Goal: Find specific page/section: Find specific page/section

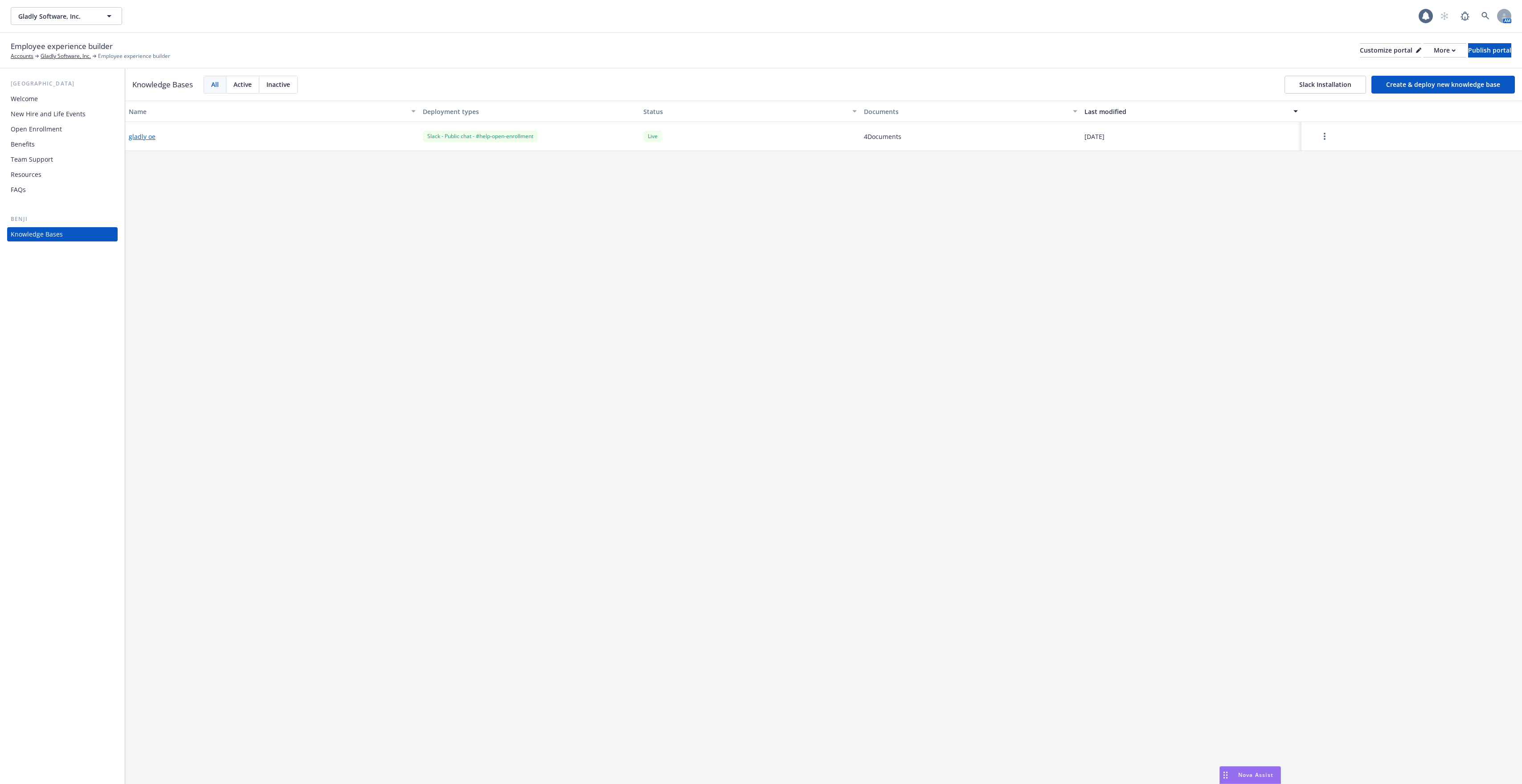
drag, startPoint x: 1276, startPoint y: 775, endPoint x: 1481, endPoint y: 368, distance: 455.7
click at [1481, 368] on body "Gladly Software, Inc. Gladly Software, Inc. 1 AM Employee experience builder Ac…" at bounding box center [761, 392] width 1522 height 784
click at [1481, 17] on link at bounding box center [1485, 16] width 18 height 18
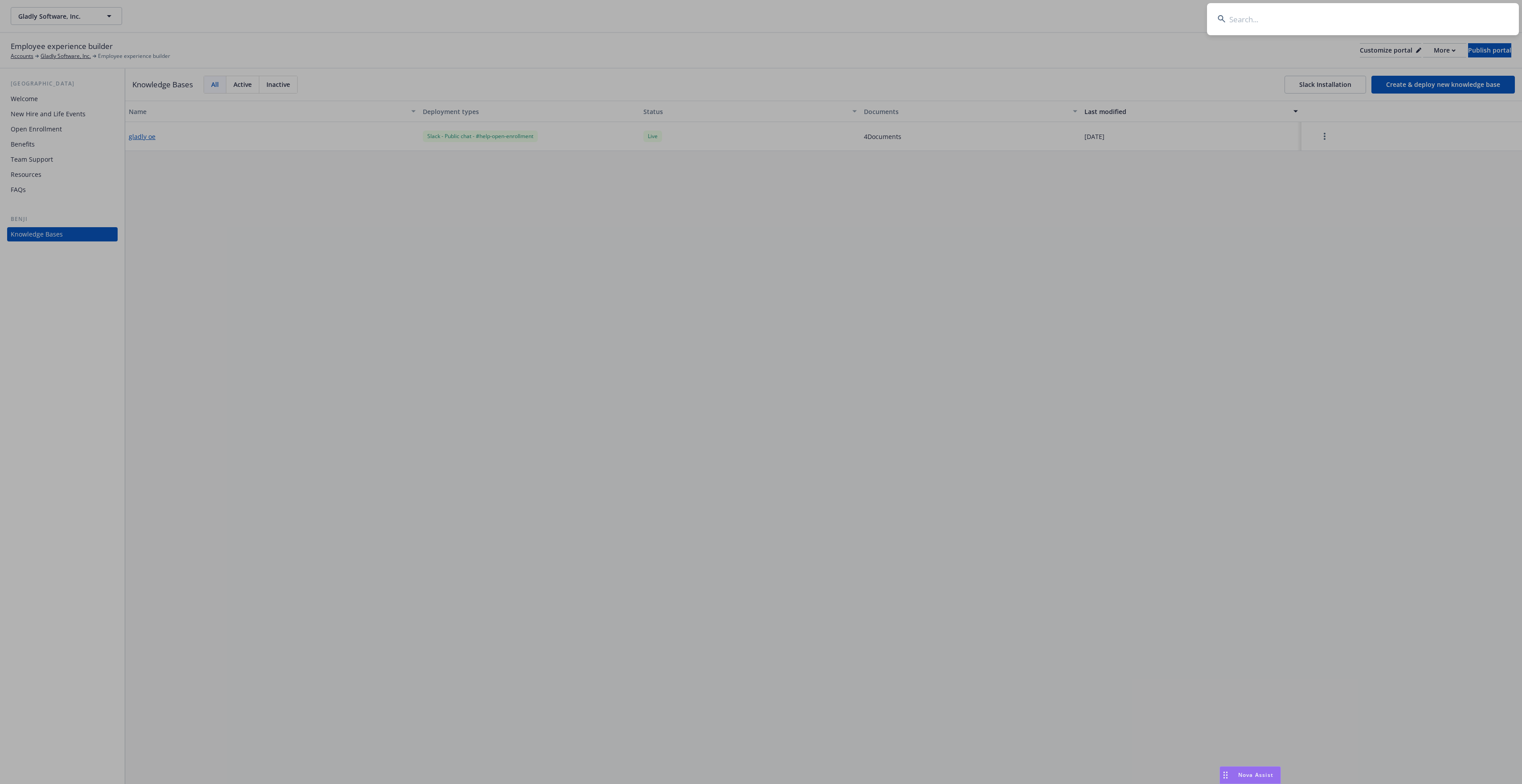
type input "p"
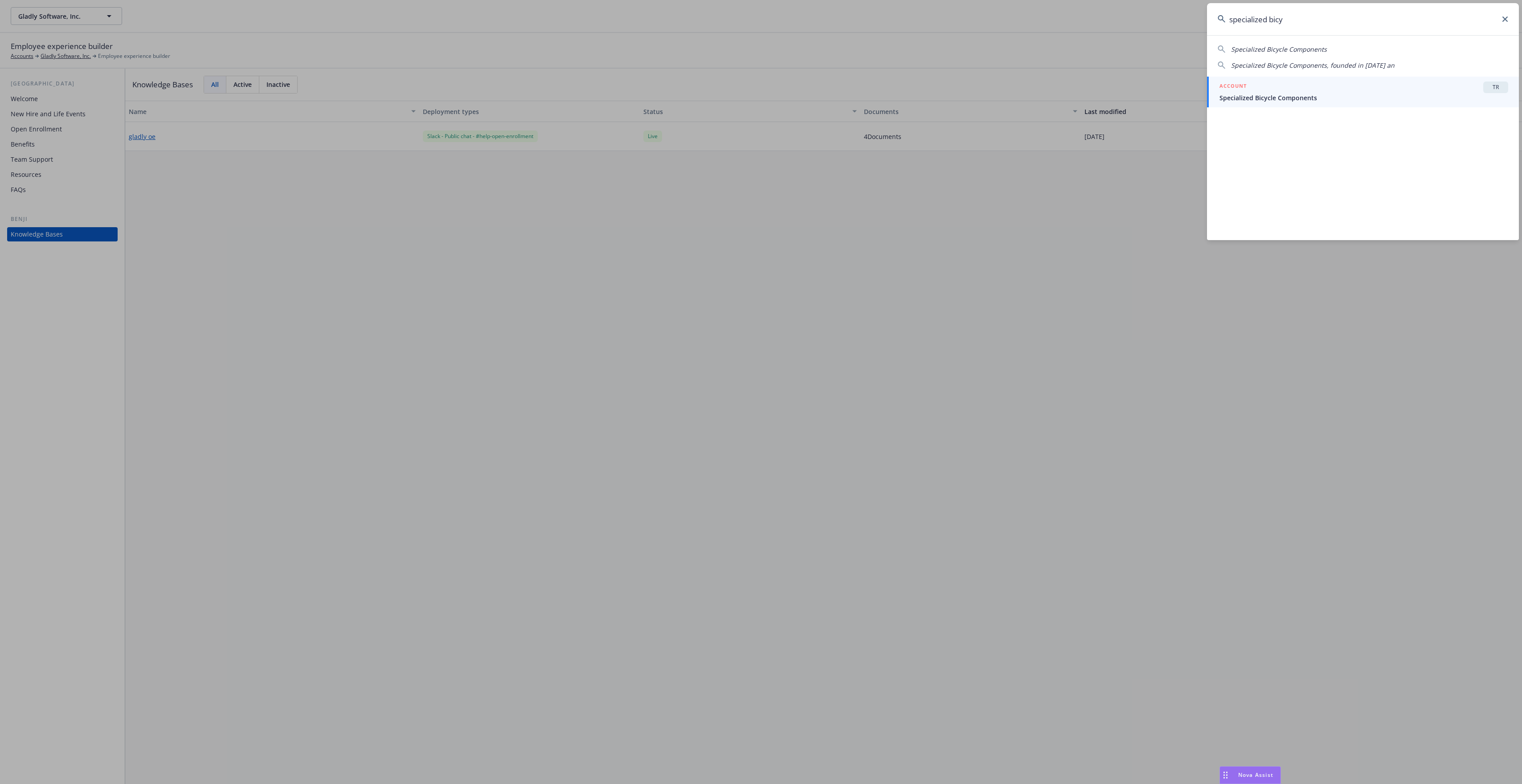
type input "specialized bicy"
click at [1397, 96] on span "Specialized Bicycle Components" at bounding box center [1364, 98] width 289 height 9
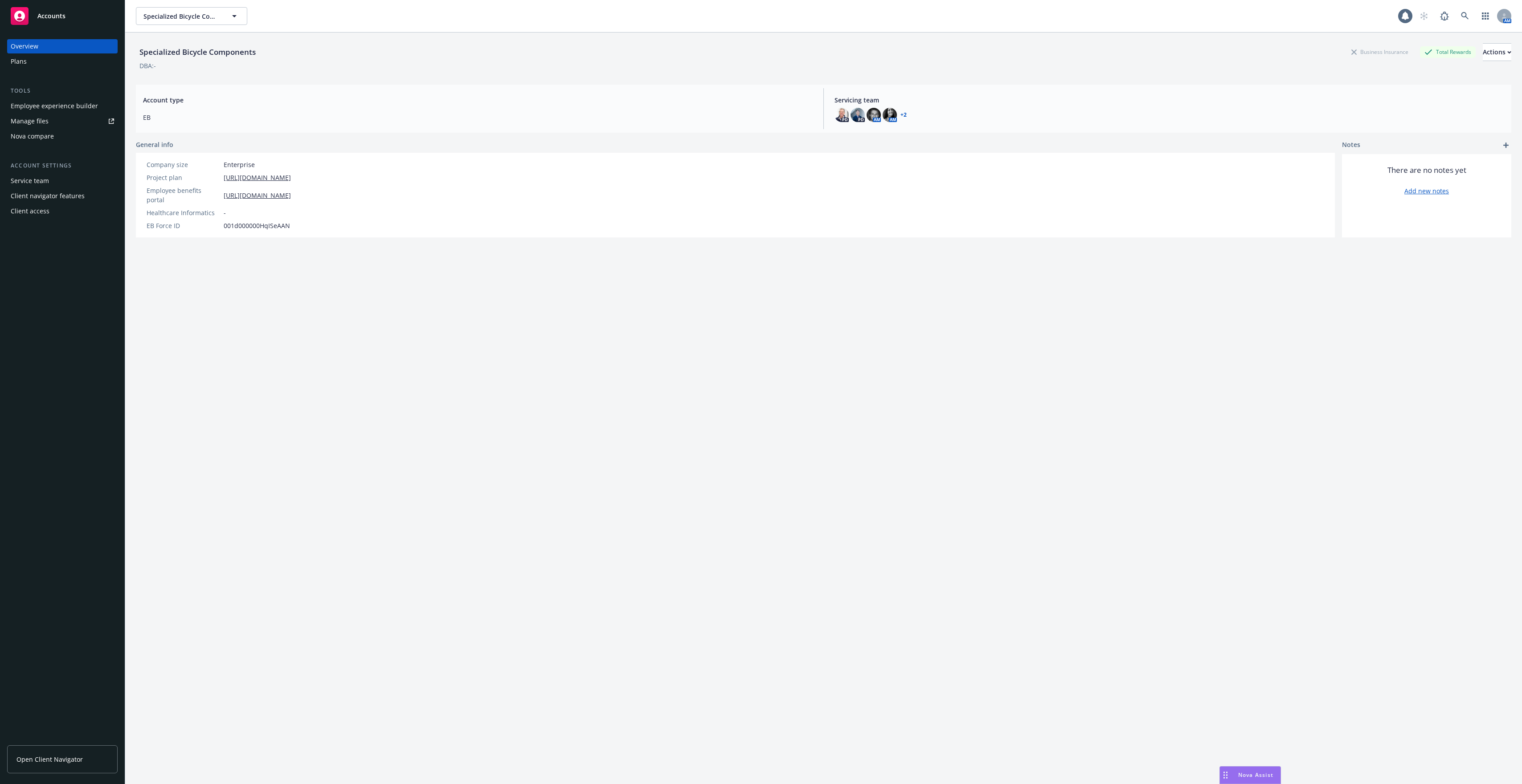
click at [46, 108] on div "Employee experience builder" at bounding box center [54, 106] width 87 height 14
click at [291, 191] on link "[URL][DOMAIN_NAME]" at bounding box center [258, 196] width 67 height 9
click at [59, 108] on div "Employee experience builder" at bounding box center [54, 106] width 87 height 14
click at [64, 57] on div "Plans" at bounding box center [62, 61] width 103 height 14
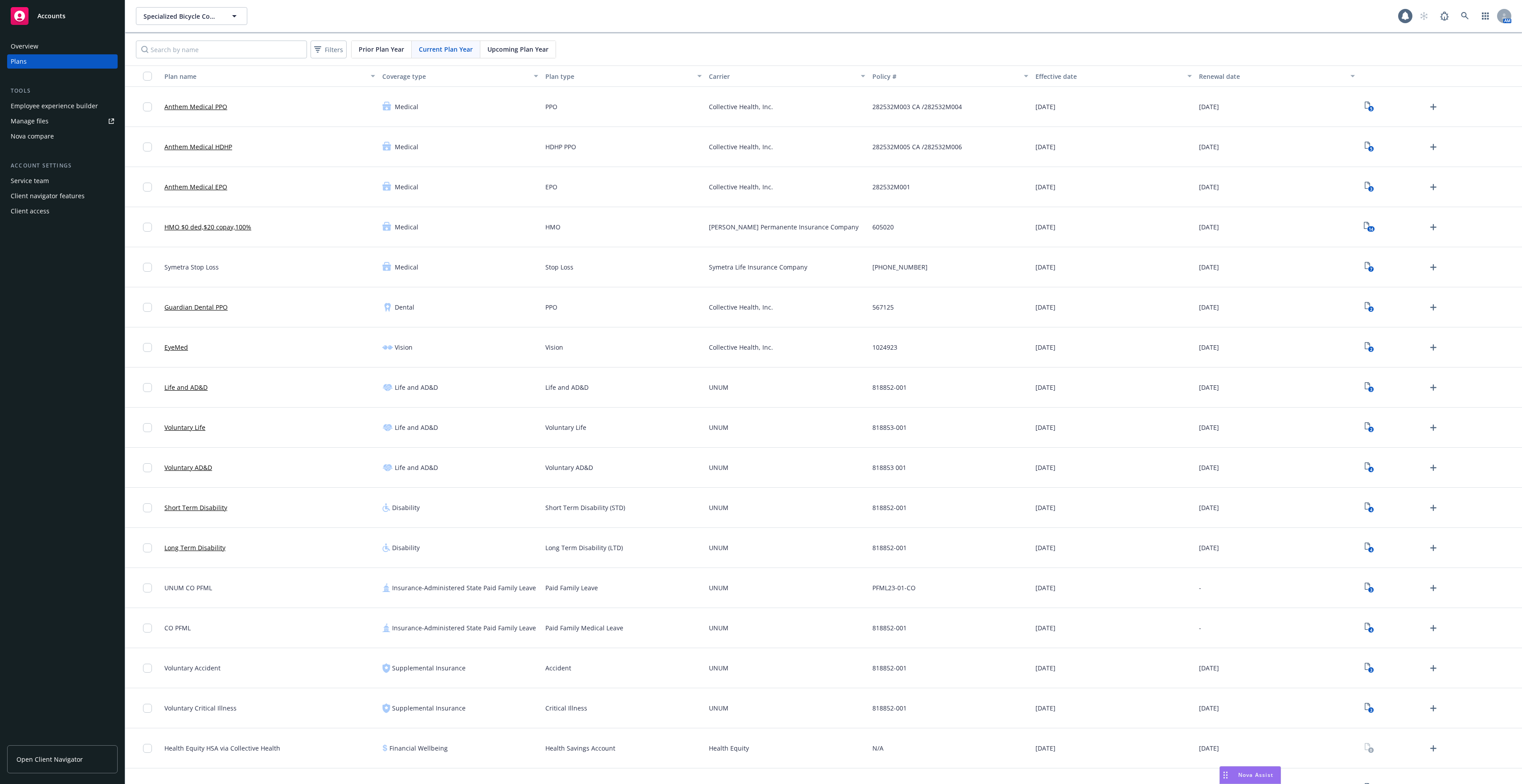
click at [66, 118] on link "Manage files" at bounding box center [62, 121] width 110 height 14
click at [44, 110] on div "Employee experience builder" at bounding box center [54, 106] width 87 height 14
